Goal: Task Accomplishment & Management: Use online tool/utility

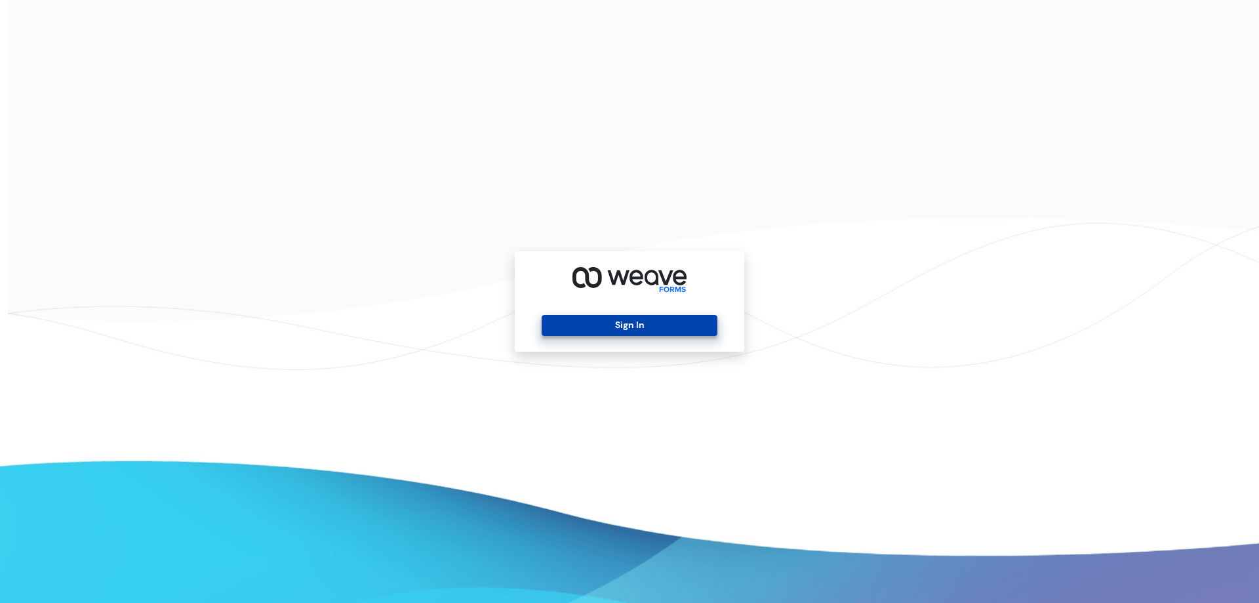
click at [681, 322] on button "Sign In" at bounding box center [629, 325] width 175 height 21
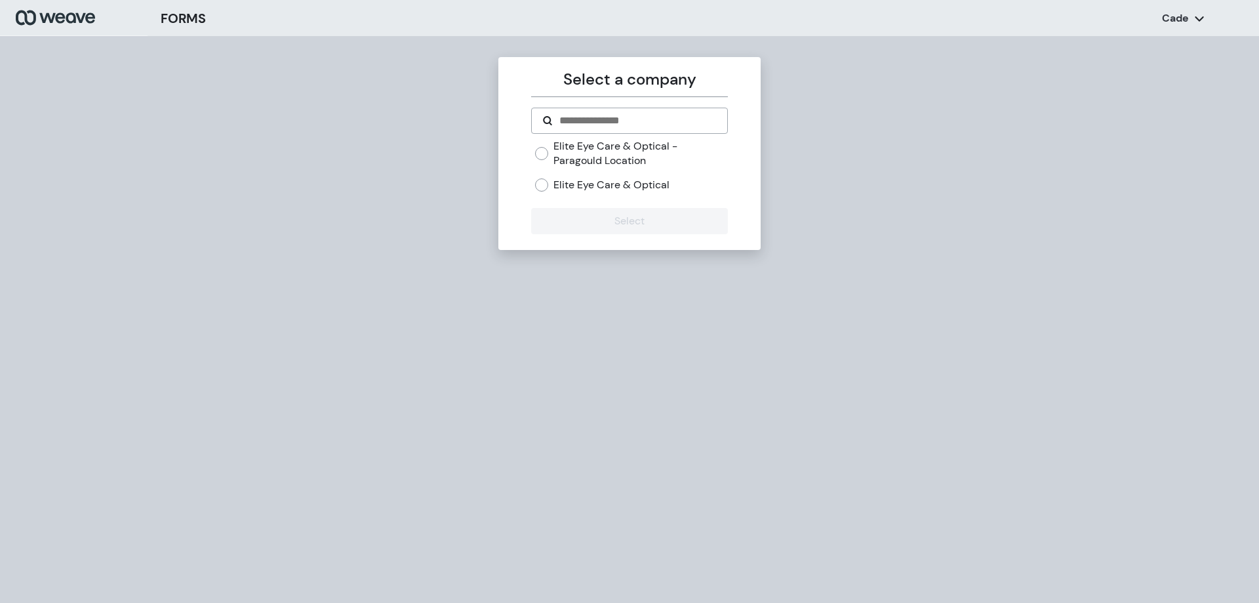
click at [559, 185] on label "Elite Eye Care & Optical" at bounding box center [611, 185] width 116 height 14
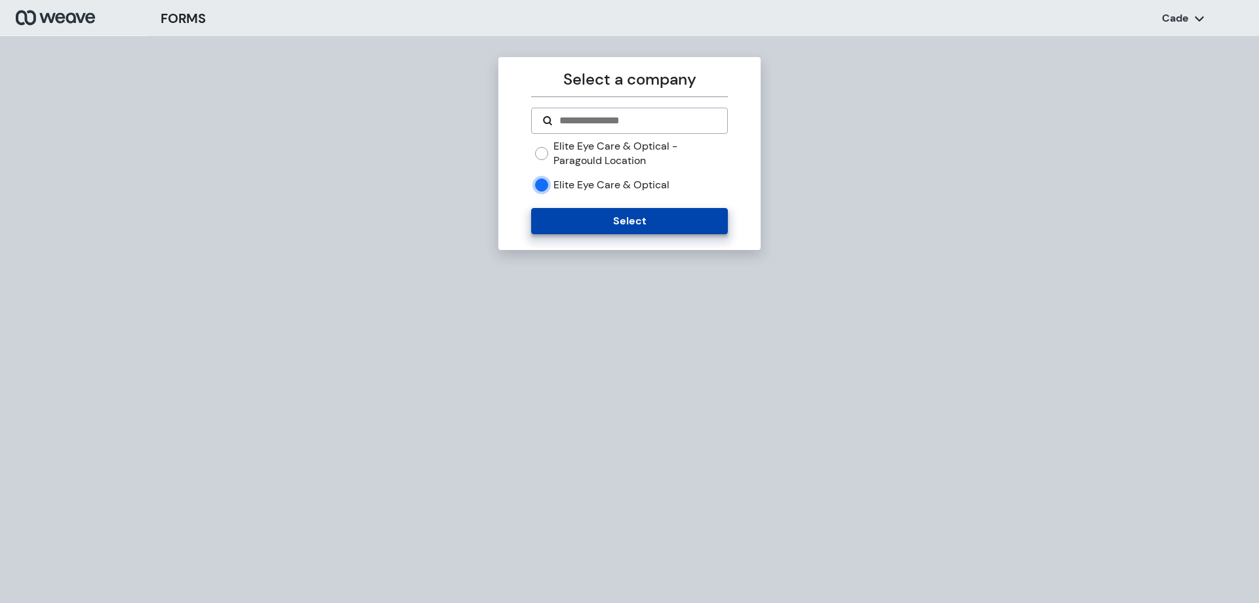
click at [577, 211] on button "Select" at bounding box center [629, 221] width 196 height 26
